Goal: Transaction & Acquisition: Book appointment/travel/reservation

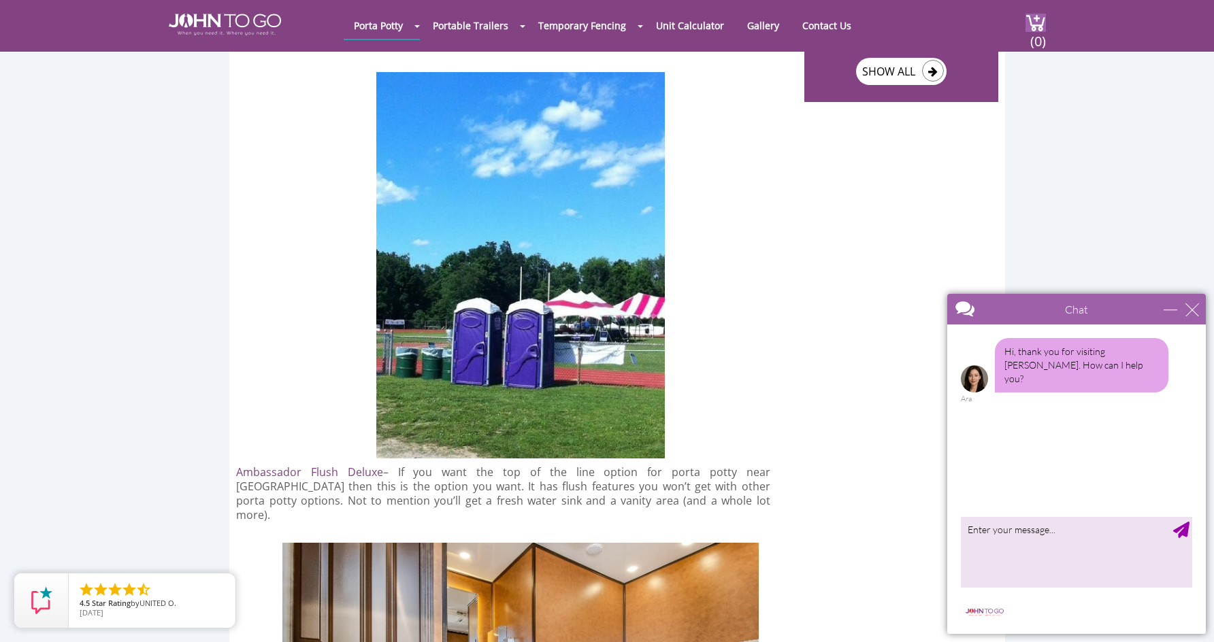
scroll to position [2094, 0]
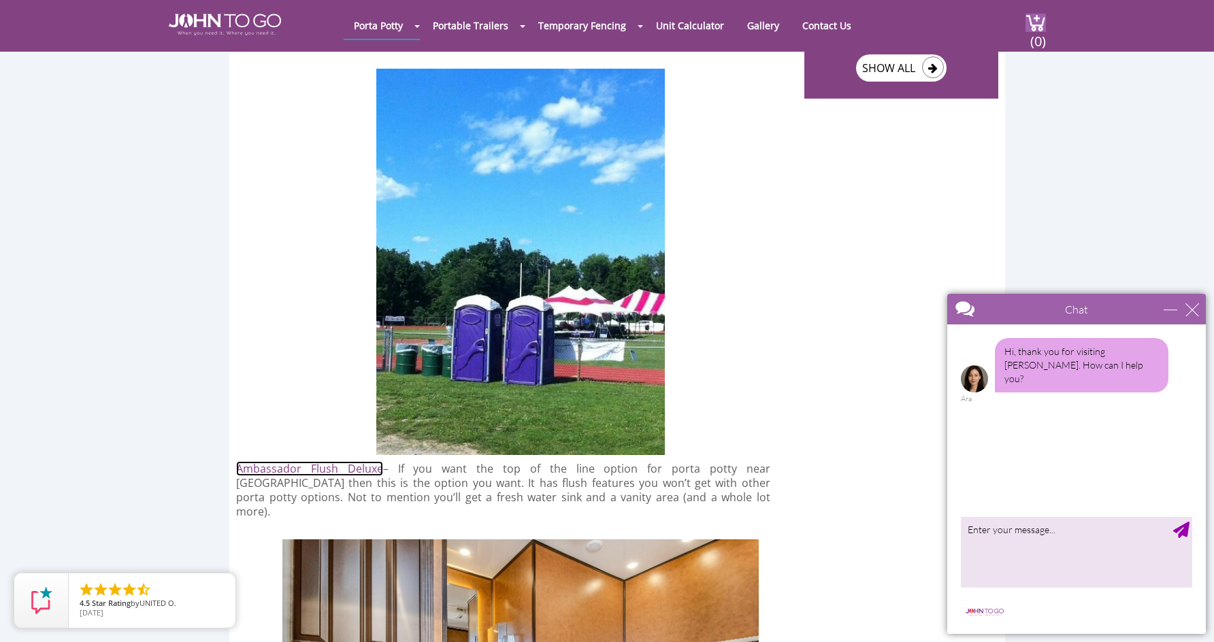
click at [314, 461] on link "Ambassador Flush Deluxe" at bounding box center [309, 468] width 147 height 15
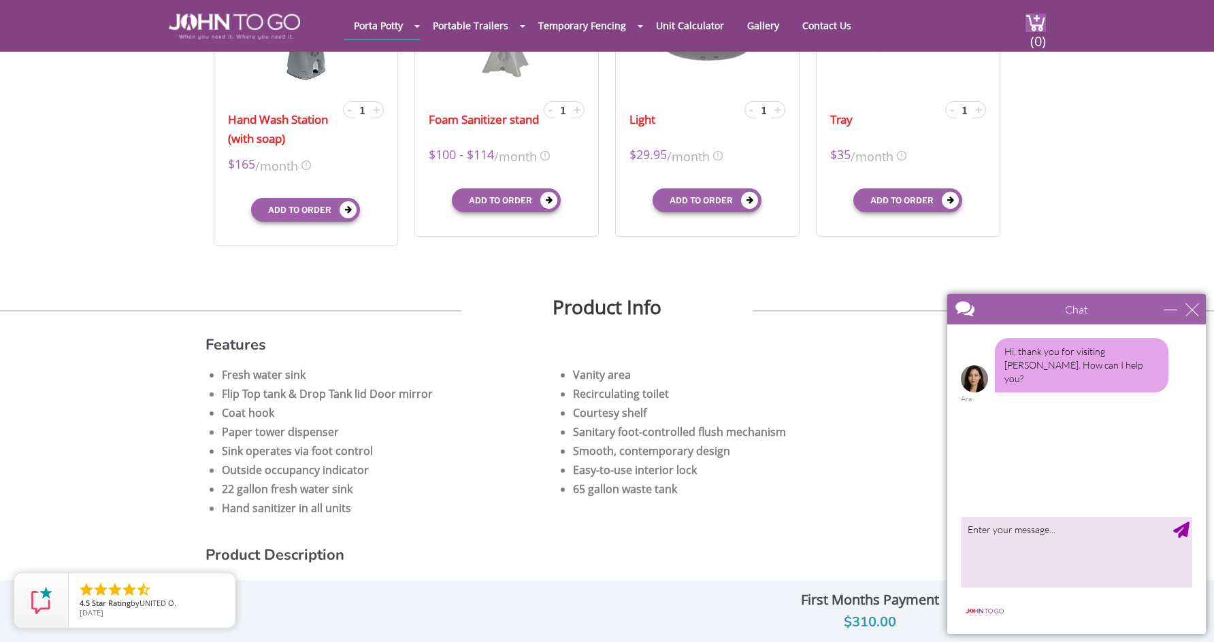
scroll to position [551, 0]
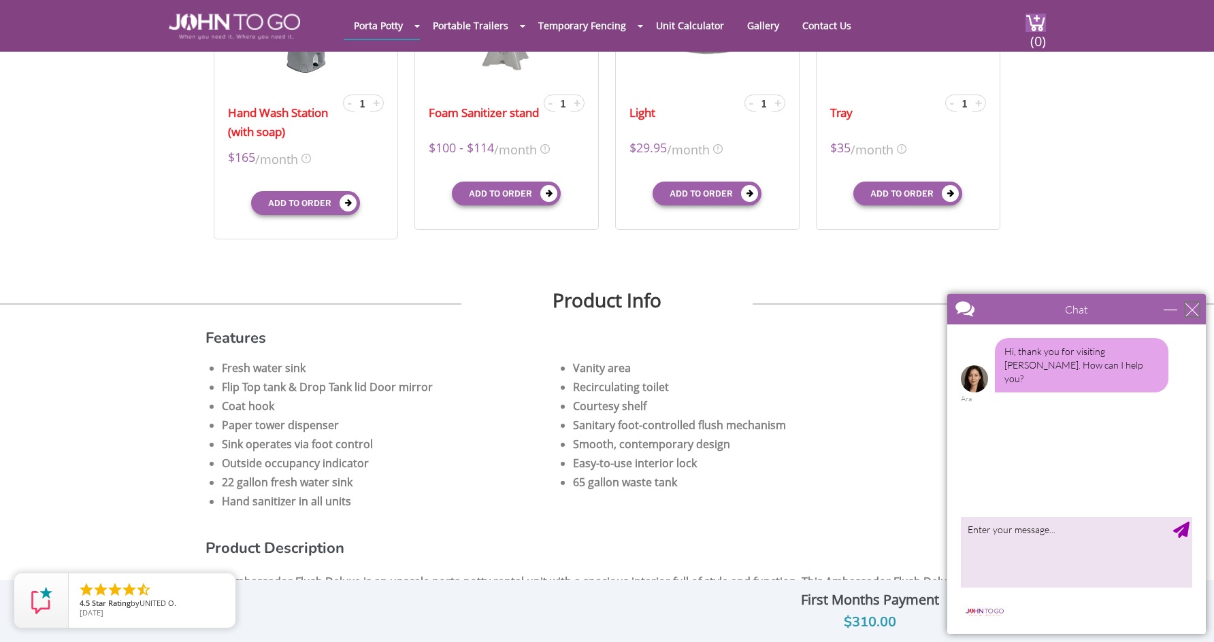
click at [1191, 308] on div "close" at bounding box center [1193, 310] width 14 height 14
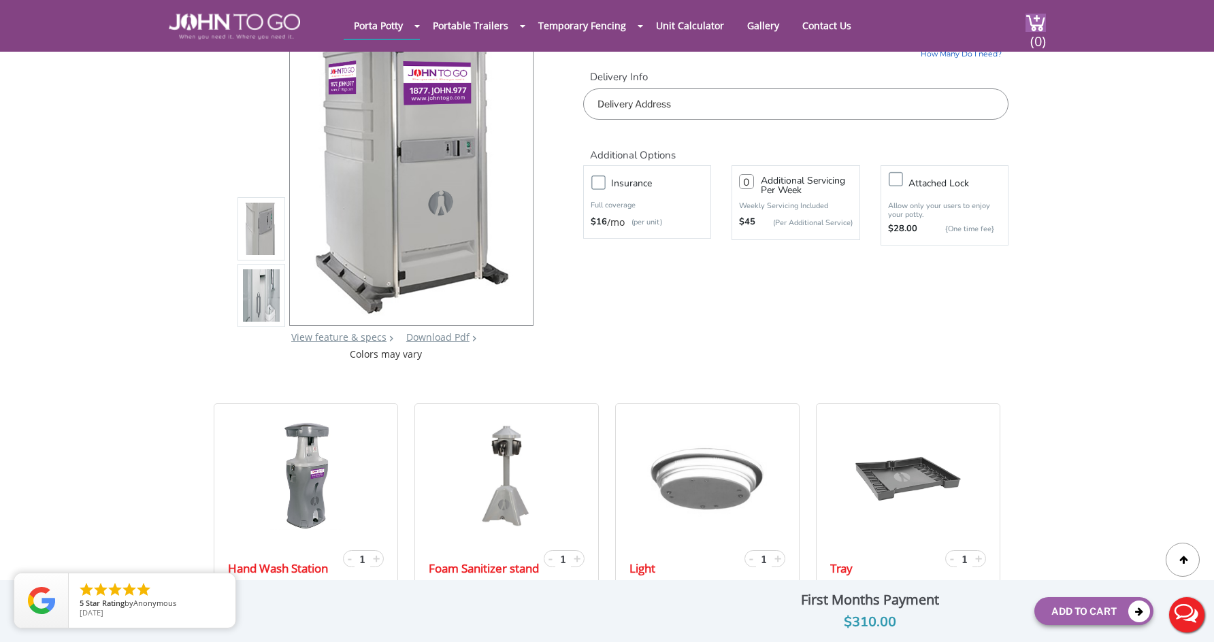
scroll to position [0, 0]
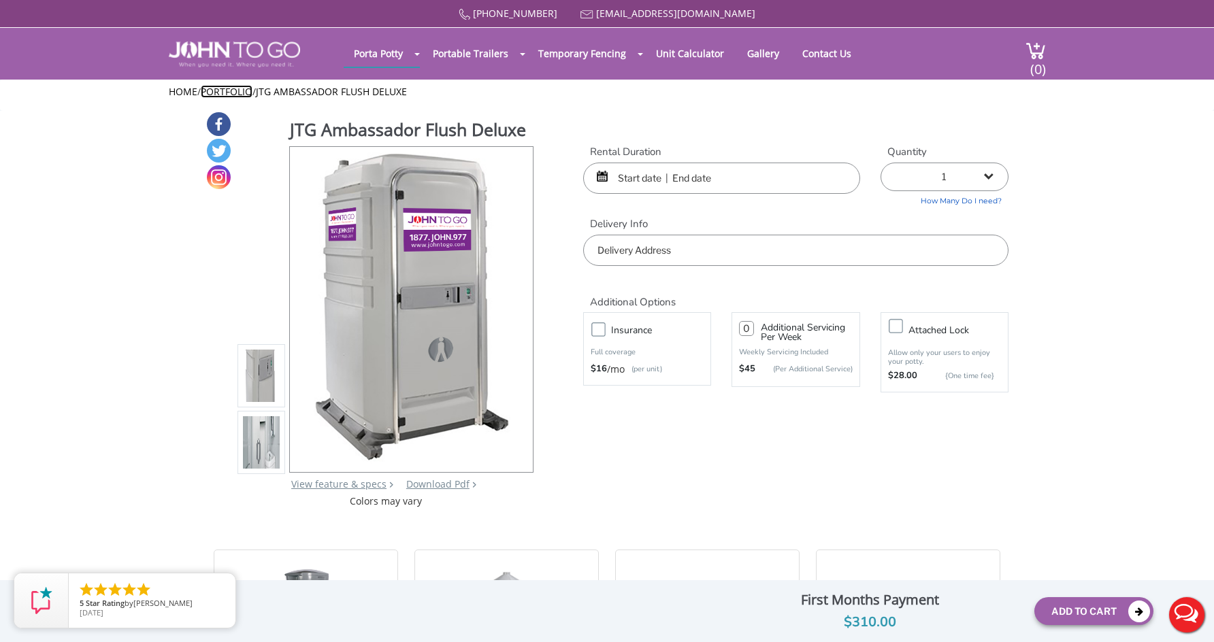
click at [242, 91] on link "Portfolio" at bounding box center [227, 91] width 52 height 13
click at [230, 91] on link "Portfolio" at bounding box center [227, 91] width 52 height 13
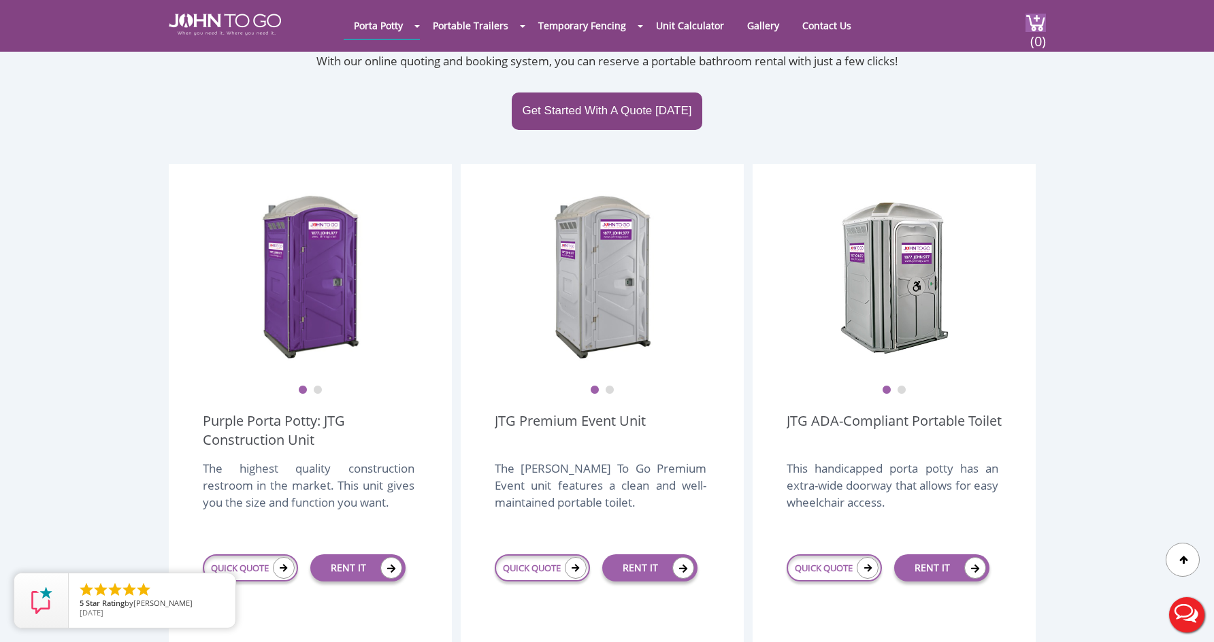
scroll to position [270, 0]
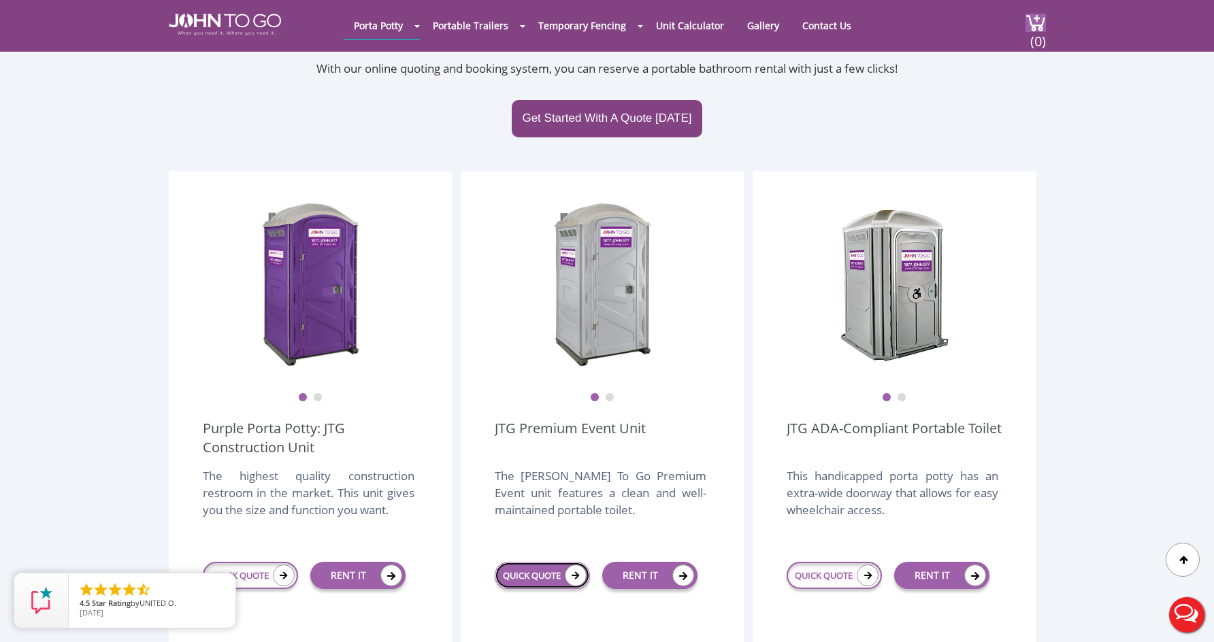
click at [536, 562] on link "QUICK QUOTE" at bounding box center [542, 575] width 95 height 27
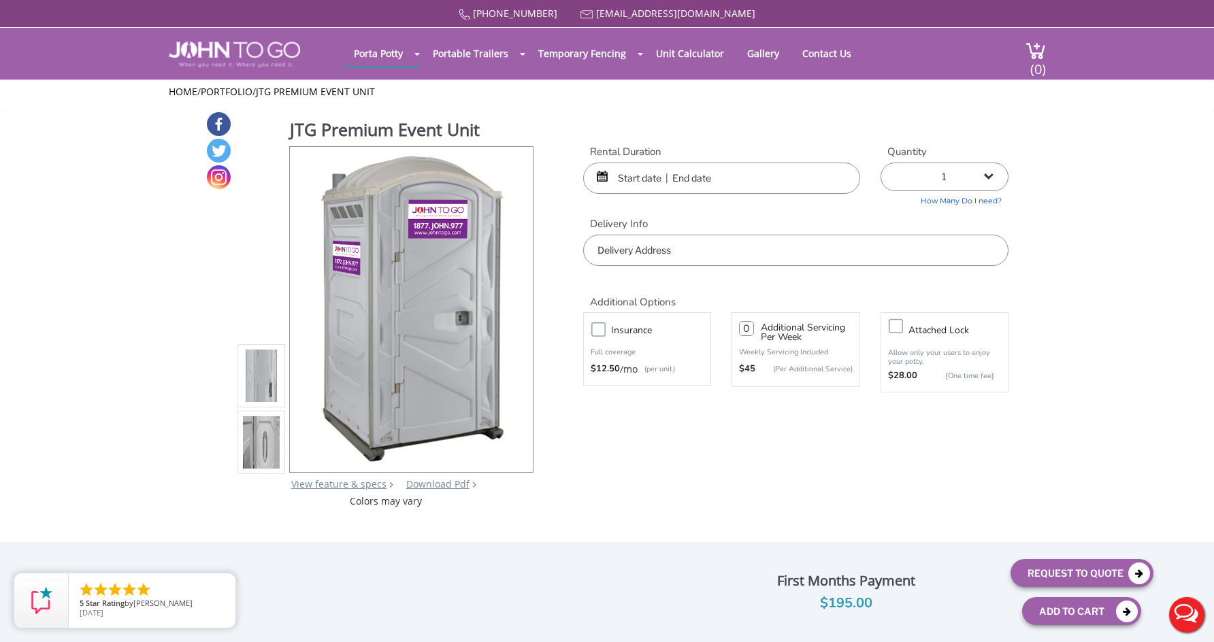
click at [257, 437] on img at bounding box center [261, 445] width 37 height 321
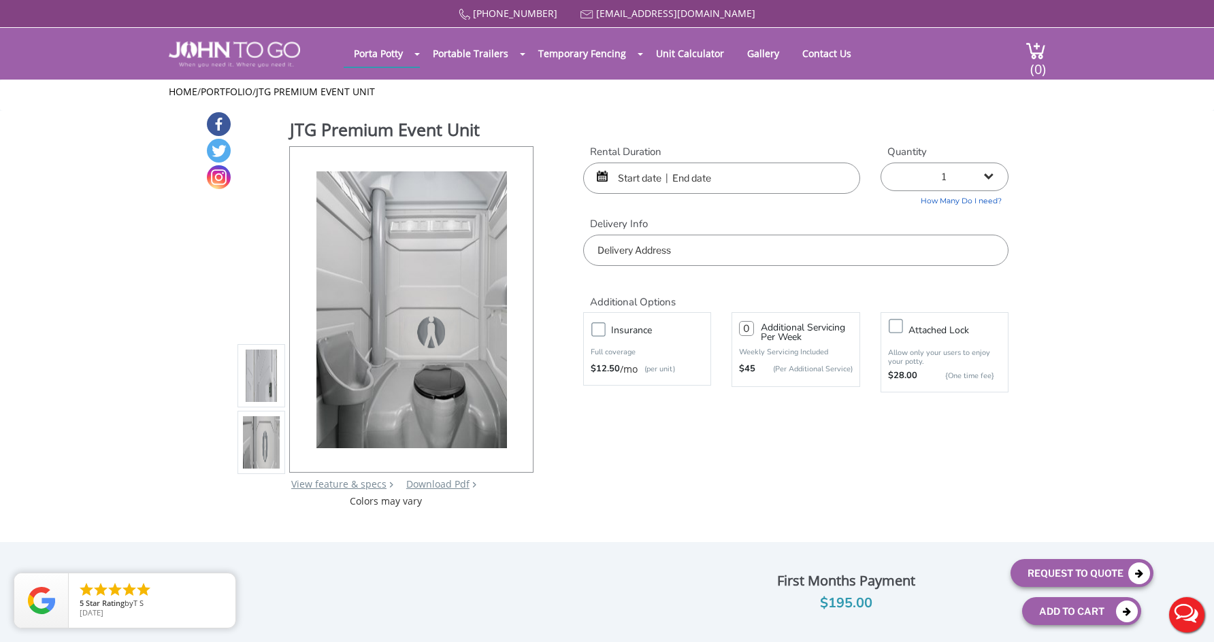
click at [263, 387] on img at bounding box center [261, 378] width 37 height 321
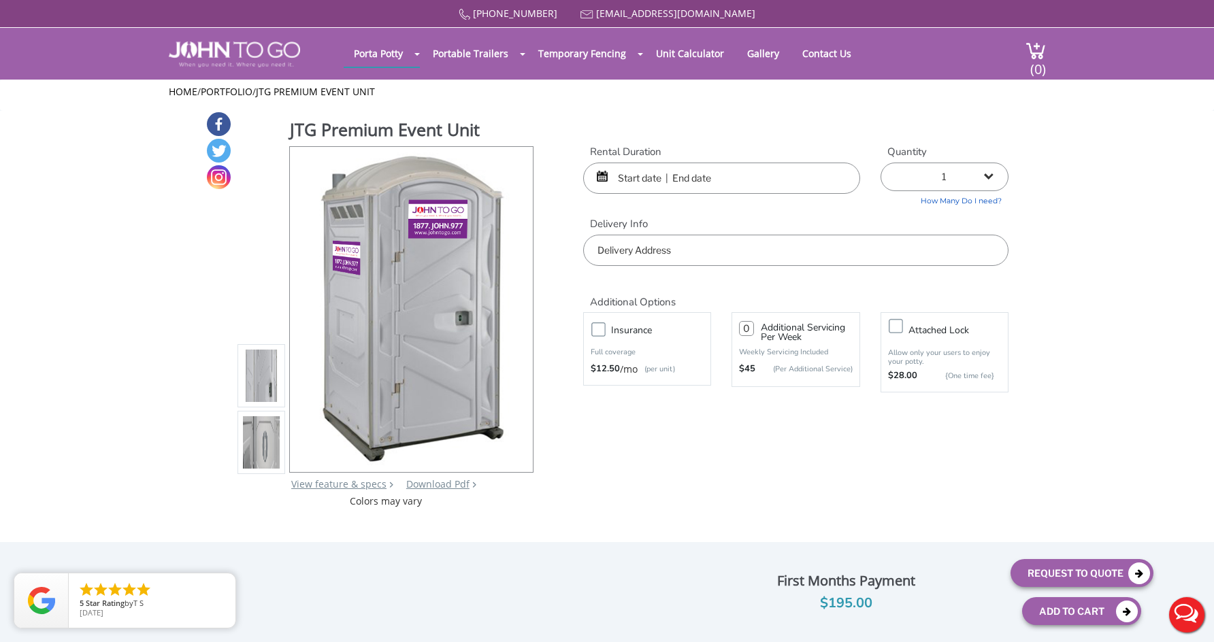
click at [257, 437] on img at bounding box center [261, 445] width 37 height 321
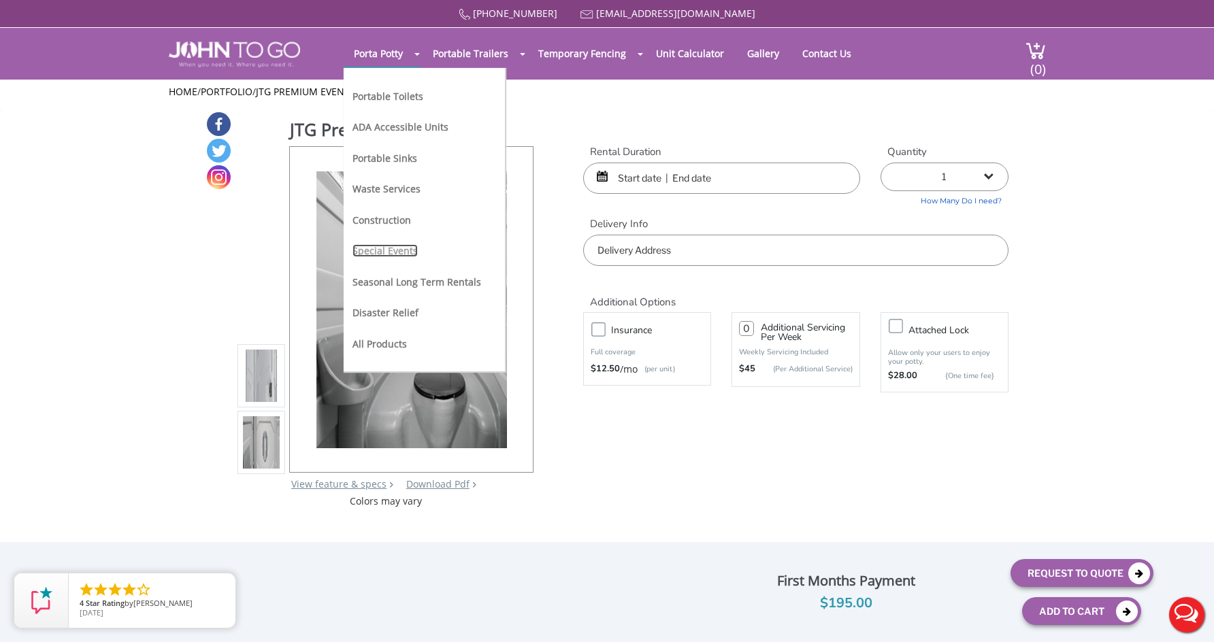
click at [393, 253] on link "Special Events" at bounding box center [385, 250] width 65 height 13
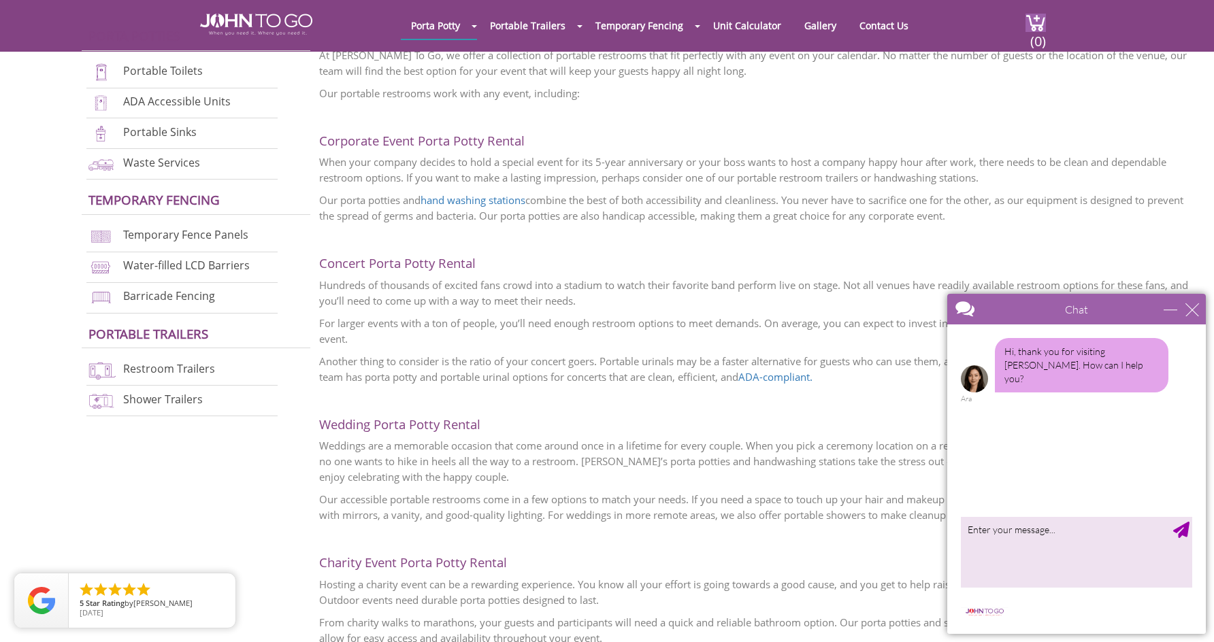
scroll to position [695, 0]
click at [170, 369] on link "Restroom Trailers" at bounding box center [169, 368] width 92 height 15
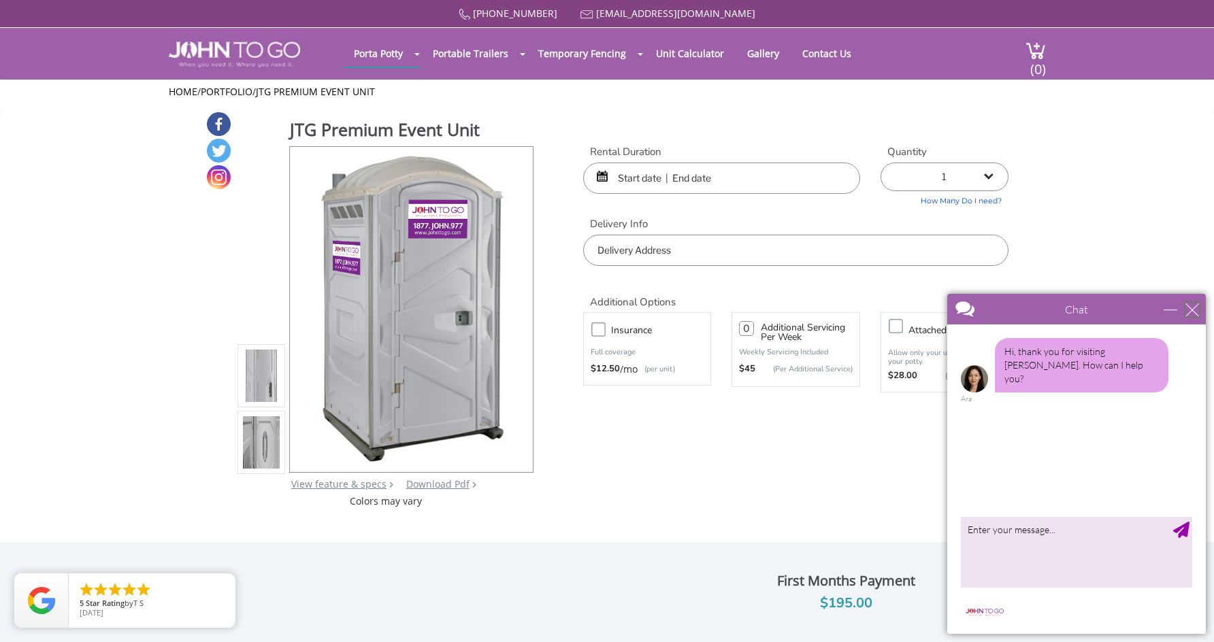
click at [1191, 310] on div "close" at bounding box center [1193, 310] width 14 height 14
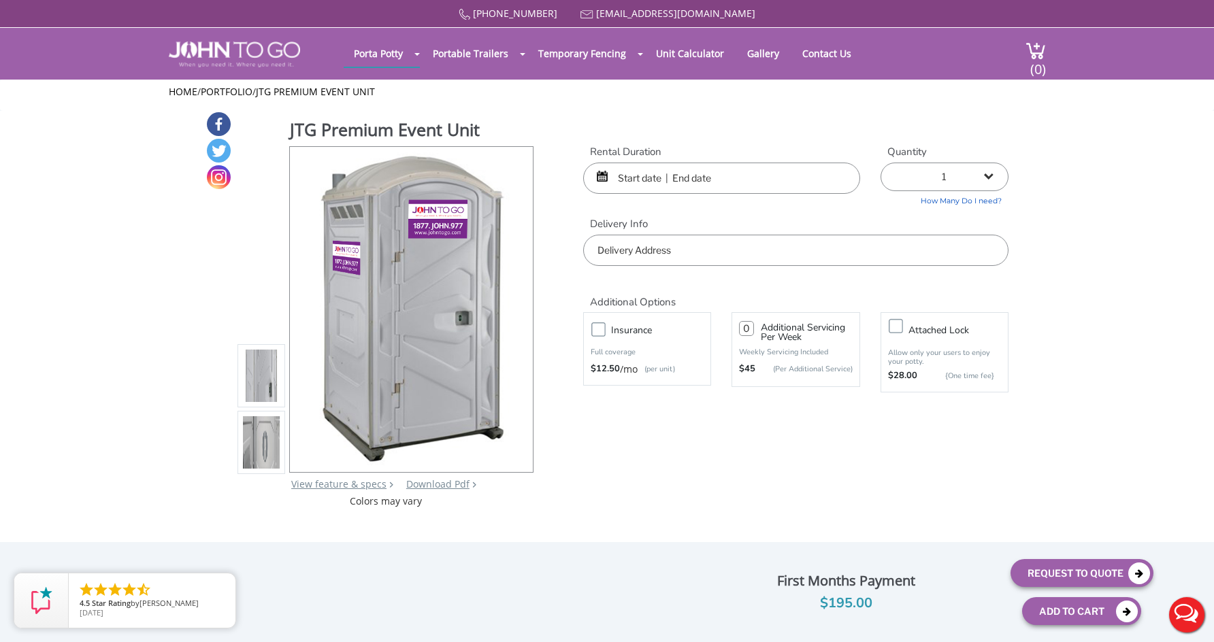
click at [777, 180] on input "text" at bounding box center [721, 178] width 277 height 31
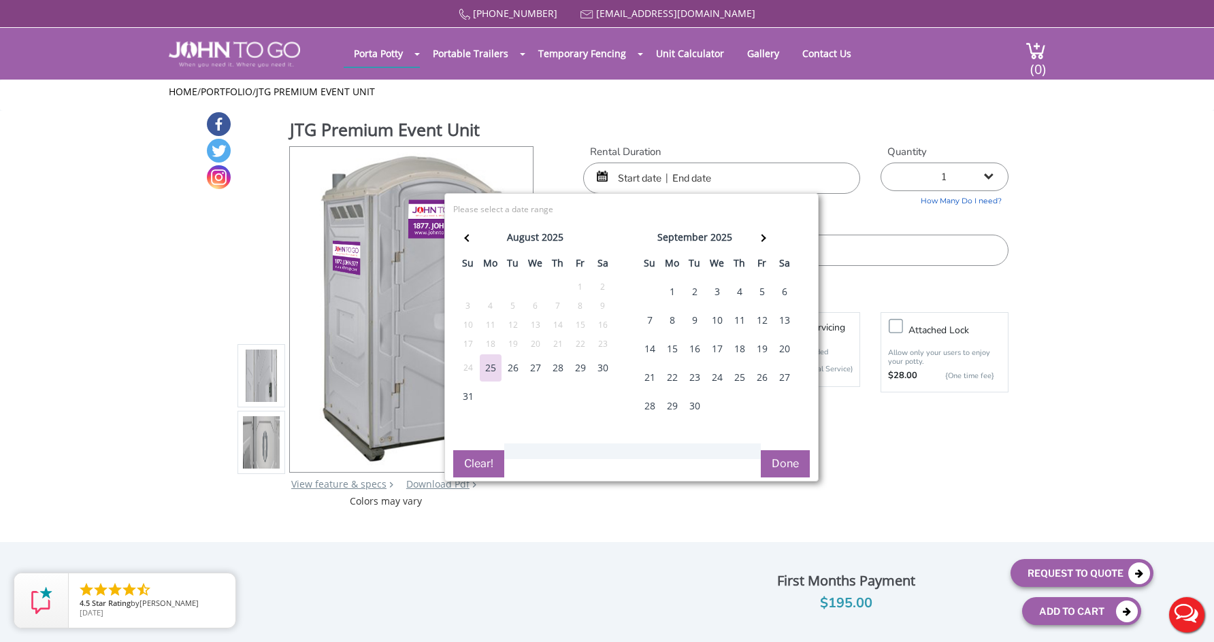
click at [783, 325] on div "13" at bounding box center [785, 320] width 22 height 27
click at [783, 324] on div "13" at bounding box center [785, 320] width 22 height 27
type input "[DATE] to [DATE]"
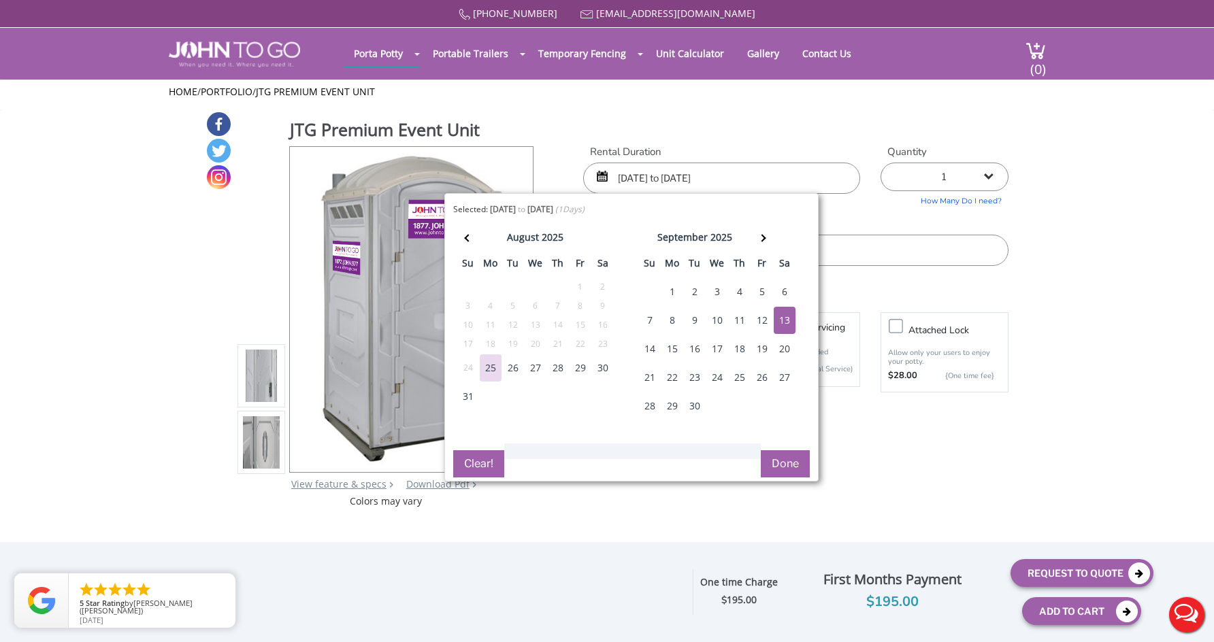
click at [783, 324] on div "13" at bounding box center [785, 320] width 22 height 27
click at [787, 469] on button "Done" at bounding box center [785, 464] width 49 height 27
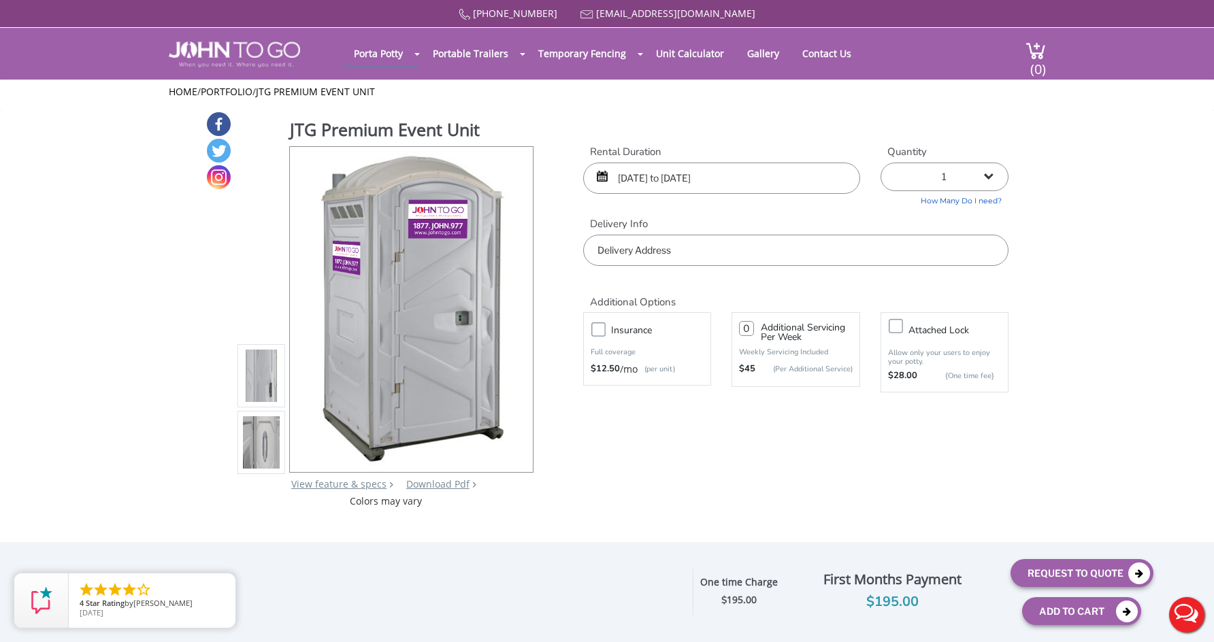
click at [709, 255] on input "text" at bounding box center [795, 250] width 425 height 31
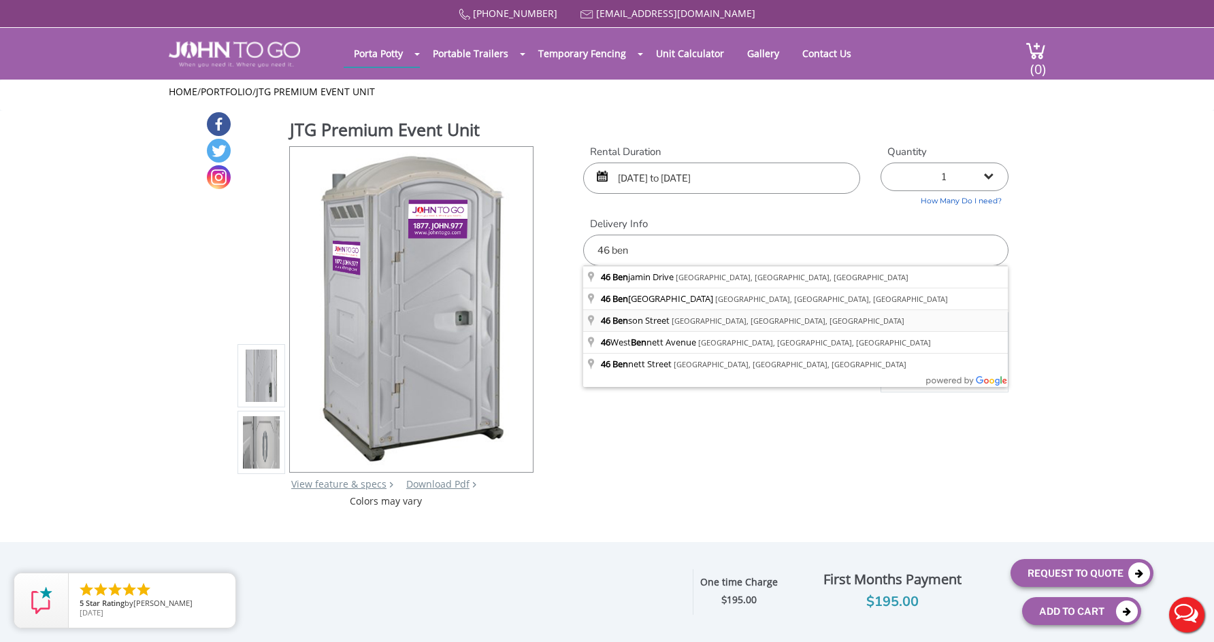
type input "[STREET_ADDRESS][PERSON_NAME]"
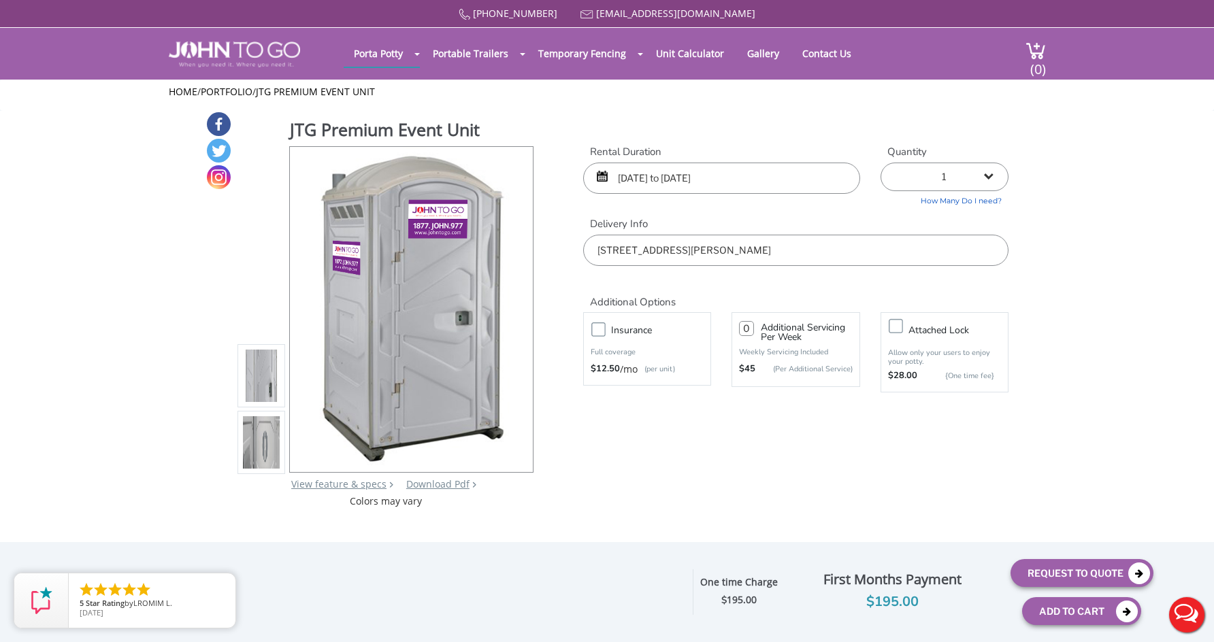
click at [268, 443] on img at bounding box center [261, 445] width 37 height 321
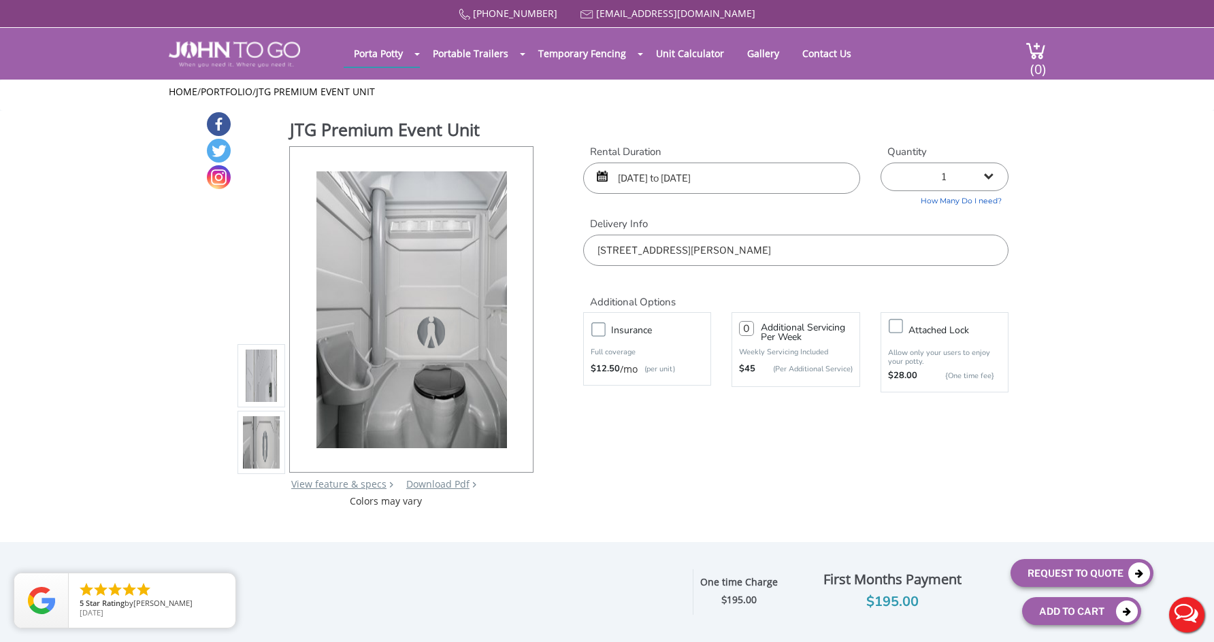
click at [264, 380] on img at bounding box center [261, 378] width 37 height 321
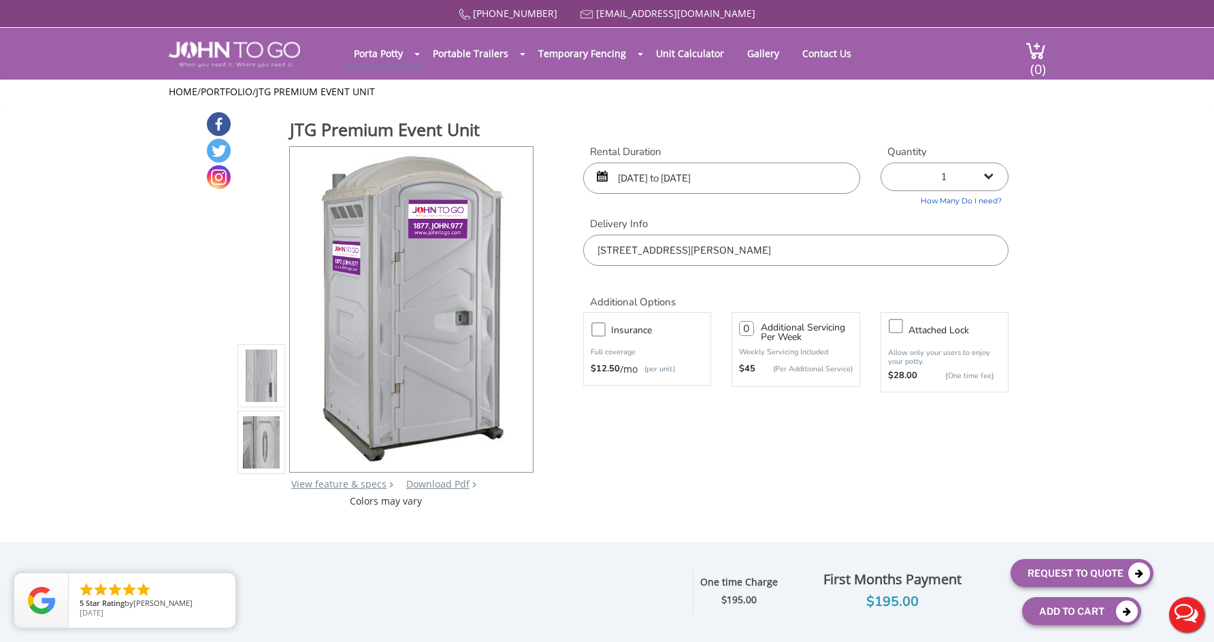
click at [257, 427] on img at bounding box center [261, 445] width 37 height 321
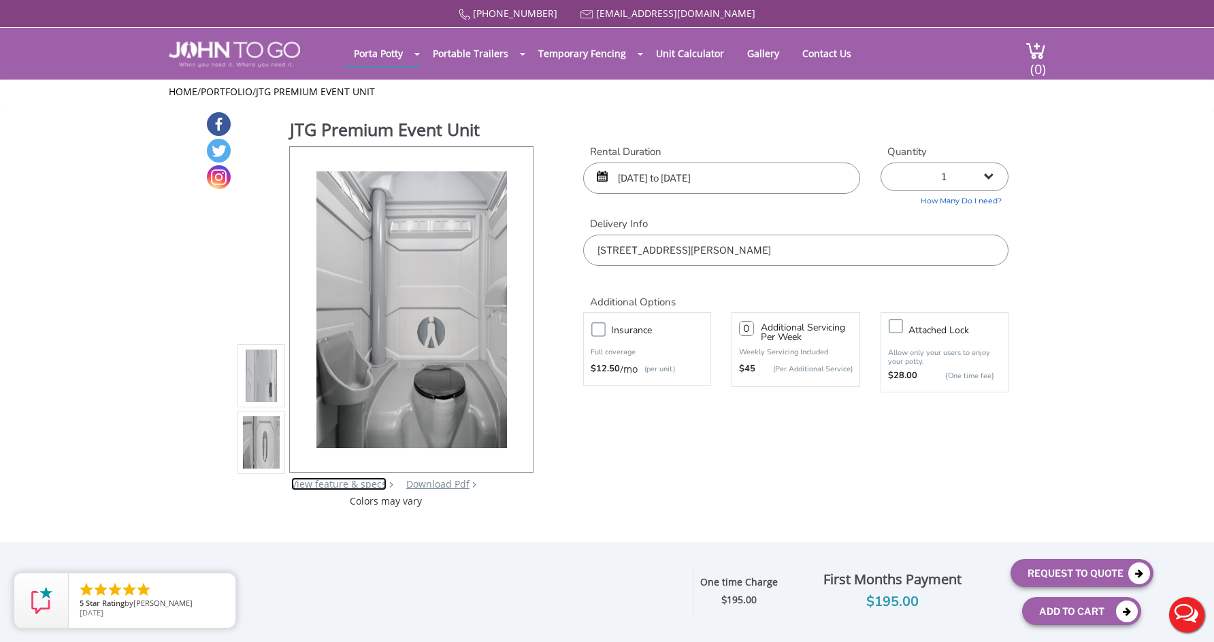
click at [336, 487] on link "View feature & specs" at bounding box center [338, 484] width 95 height 13
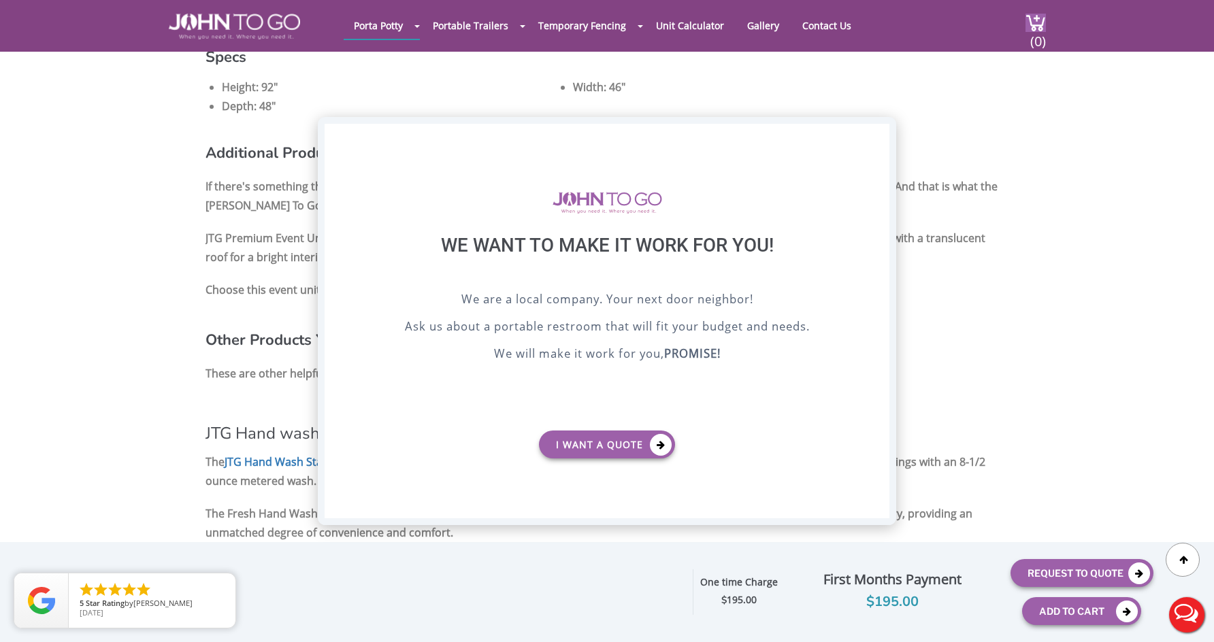
click at [879, 135] on div "X" at bounding box center [878, 135] width 21 height 23
